Goal: Find specific page/section

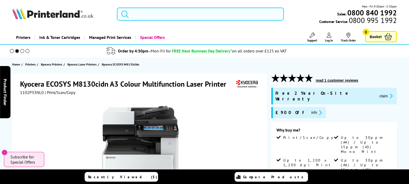
click at [161, 11] on input "search" at bounding box center [200, 14] width 167 height 13
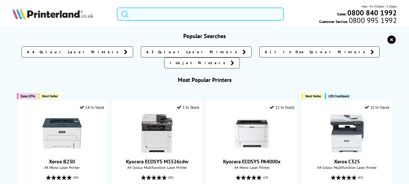
paste input "M5270"
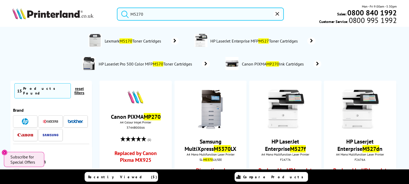
drag, startPoint x: 149, startPoint y: 16, endPoint x: 118, endPoint y: 15, distance: 31.8
drag, startPoint x: 136, startPoint y: 15, endPoint x: 145, endPoint y: 14, distance: 9.4
click at [143, 14] on input "M5270" at bounding box center [200, 14] width 167 height 13
drag, startPoint x: 154, startPoint y: 13, endPoint x: 128, endPoint y: 16, distance: 26.1
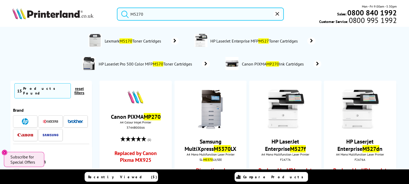
click at [128, 16] on form "M5270" at bounding box center [200, 14] width 167 height 13
paste input "Lexmarks"
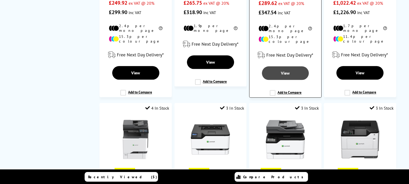
scroll to position [635, 0]
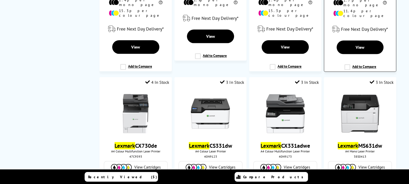
type input "Lexmarks M5270"
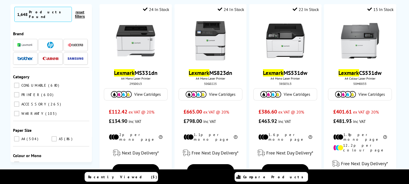
scroll to position [0, 0]
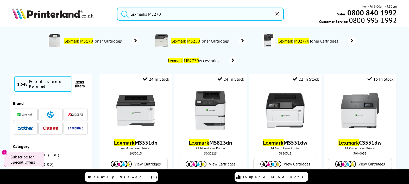
drag, startPoint x: 145, startPoint y: 17, endPoint x: 135, endPoint y: 11, distance: 11.4
drag, startPoint x: 135, startPoint y: 11, endPoint x: 169, endPoint y: 14, distance: 33.7
click at [169, 14] on input "Lexmarks M5270" at bounding box center [200, 14] width 167 height 13
drag, startPoint x: 154, startPoint y: 13, endPoint x: 120, endPoint y: 0, distance: 36.7
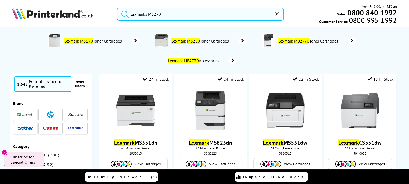
click at [107, 5] on div "Lexmarks M5270 Mon - Fri 9:00am - 5:30pm Sales: 0800 840 1992 Customer Service:…" at bounding box center [204, 15] width 409 height 23
click at [84, 39] on mark "M5170" at bounding box center [86, 40] width 13 height 5
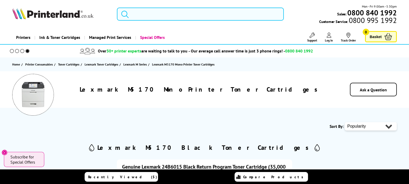
click at [162, 15] on input "search" at bounding box center [200, 14] width 167 height 13
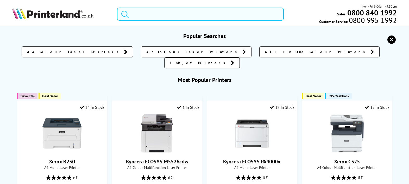
paste input "5546C002BA"
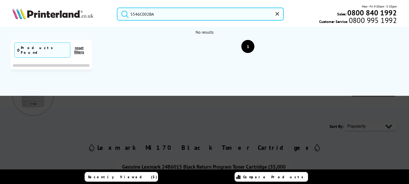
type input "5546C002BA"
